Goal: Find contact information: Find contact information

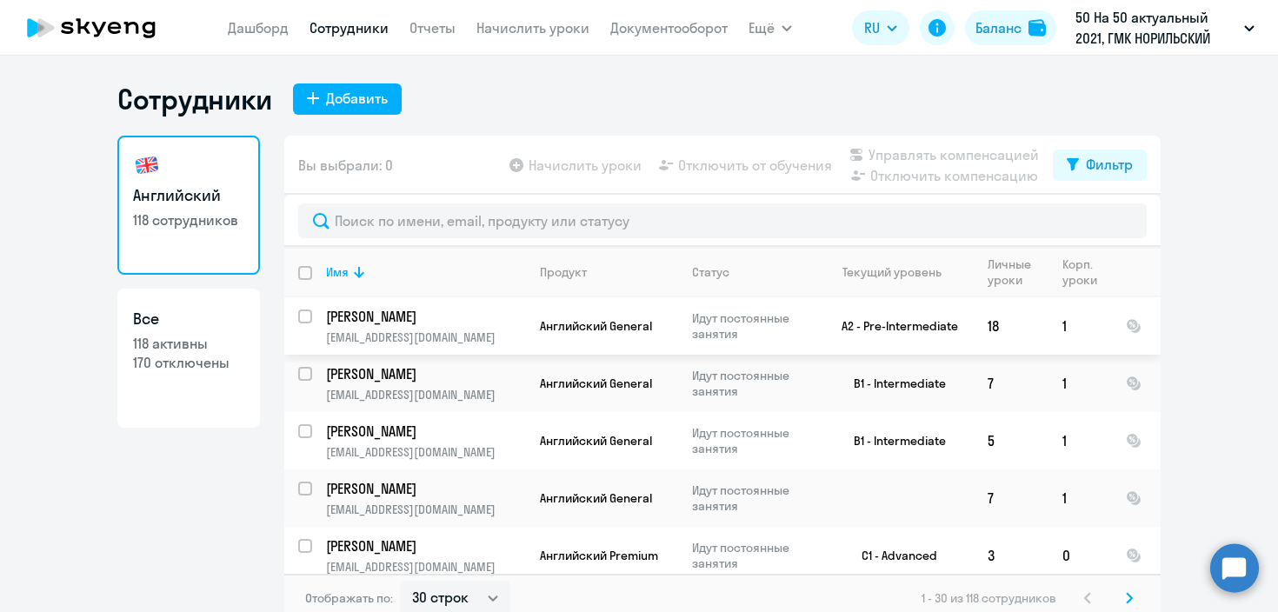
select select "30"
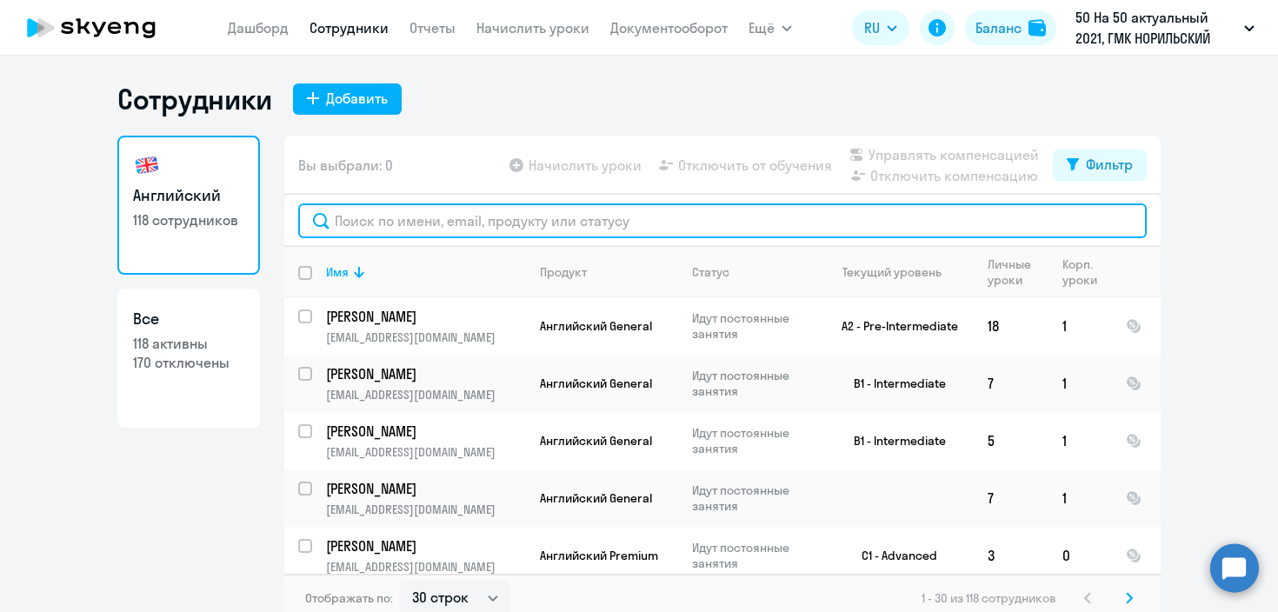
click at [429, 227] on input "text" at bounding box center [722, 220] width 848 height 35
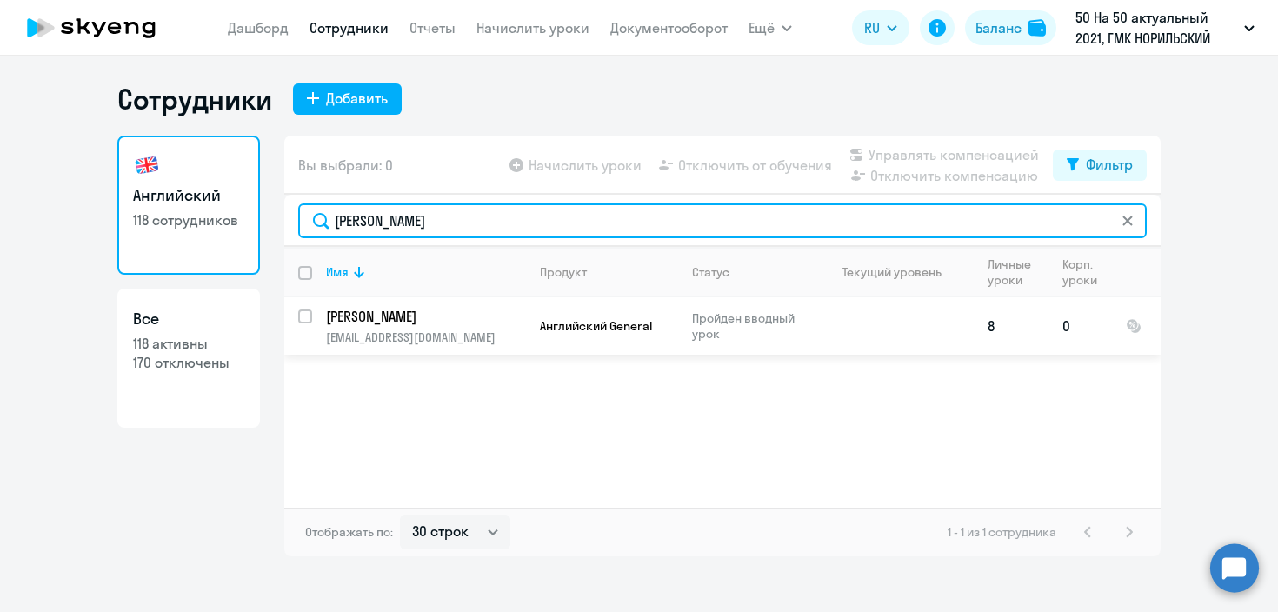
type input "[PERSON_NAME]"
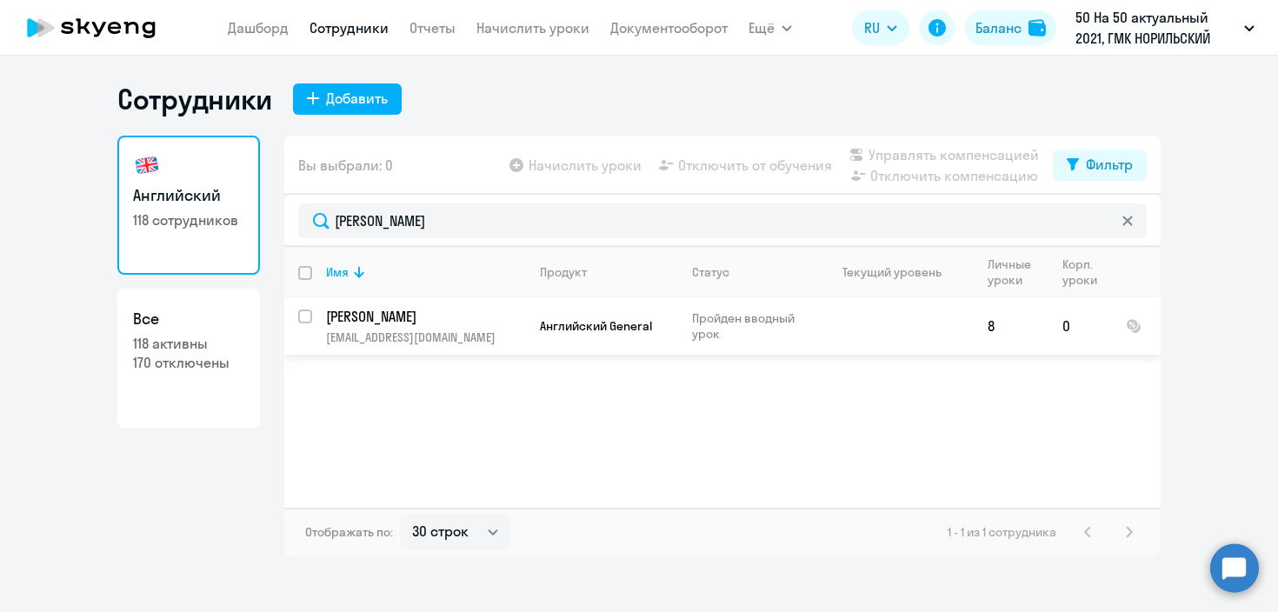
click at [421, 311] on p "[PERSON_NAME]" at bounding box center [424, 316] width 196 height 19
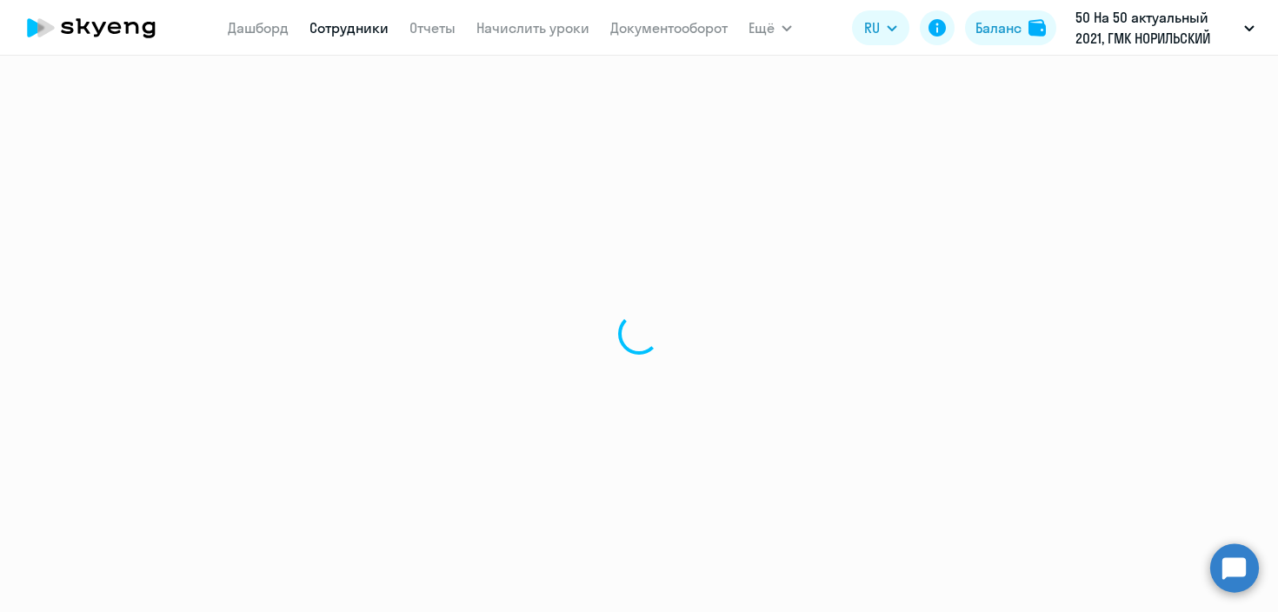
select select "english"
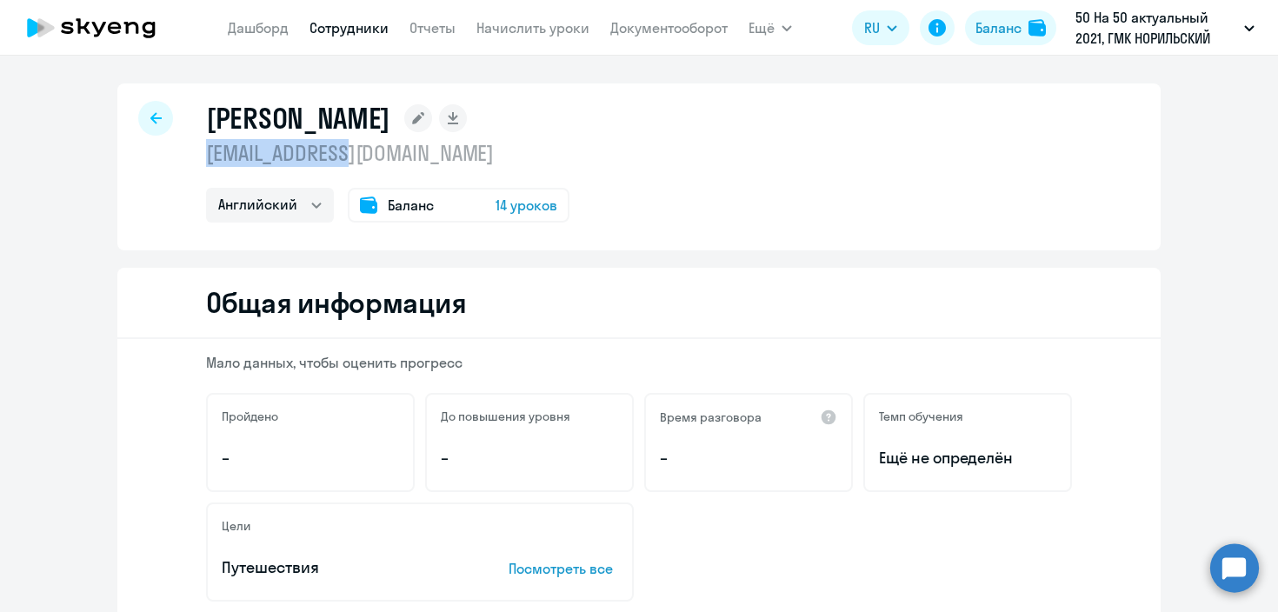
drag, startPoint x: 373, startPoint y: 158, endPoint x: 197, endPoint y: 154, distance: 175.7
click at [197, 154] on div "[PERSON_NAME] [EMAIL_ADDRESS][DOMAIN_NAME] Английский Остальные Баланс 14 уроков" at bounding box center [638, 166] width 1043 height 167
copy p "[EMAIL_ADDRESS][DOMAIN_NAME]"
click at [764, 151] on div "[PERSON_NAME] [EMAIL_ADDRESS][DOMAIN_NAME] Английский Остальные Баланс 14 уроков" at bounding box center [638, 166] width 1043 height 167
